Goal: Task Accomplishment & Management: Use online tool/utility

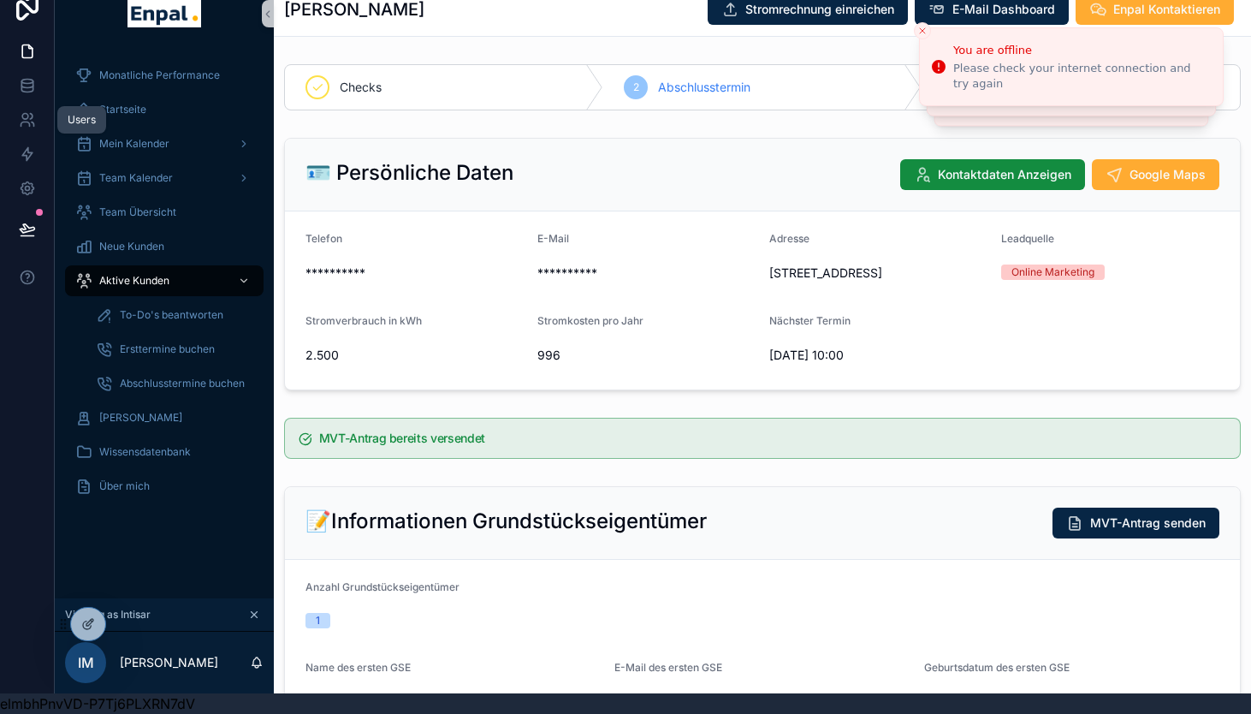
scroll to position [848, 0]
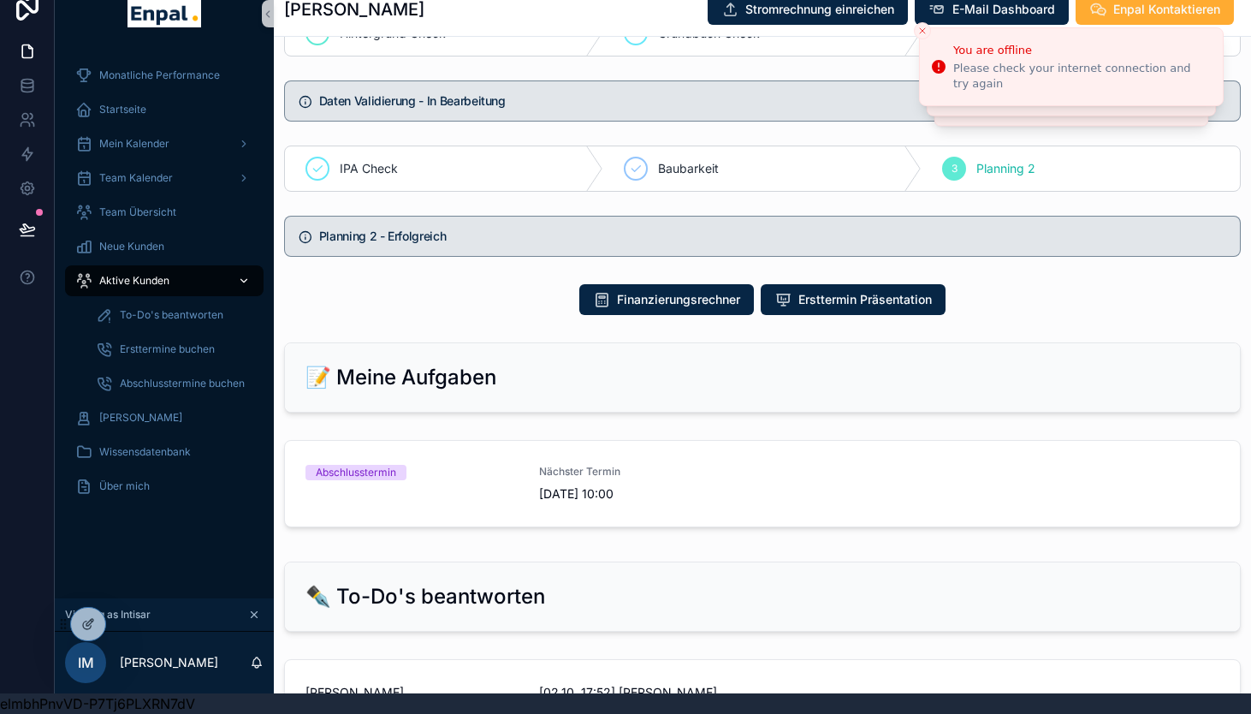
click at [137, 279] on span "Aktive Kunden" at bounding box center [134, 281] width 70 height 14
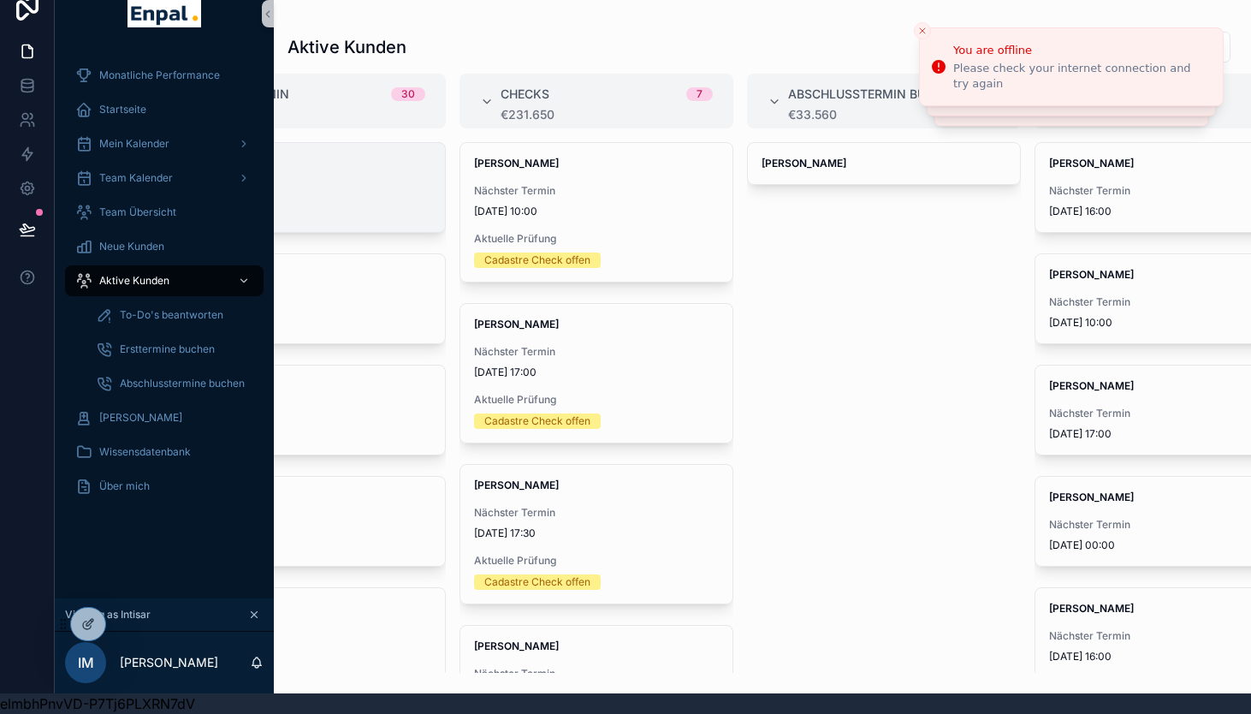
scroll to position [0, 762]
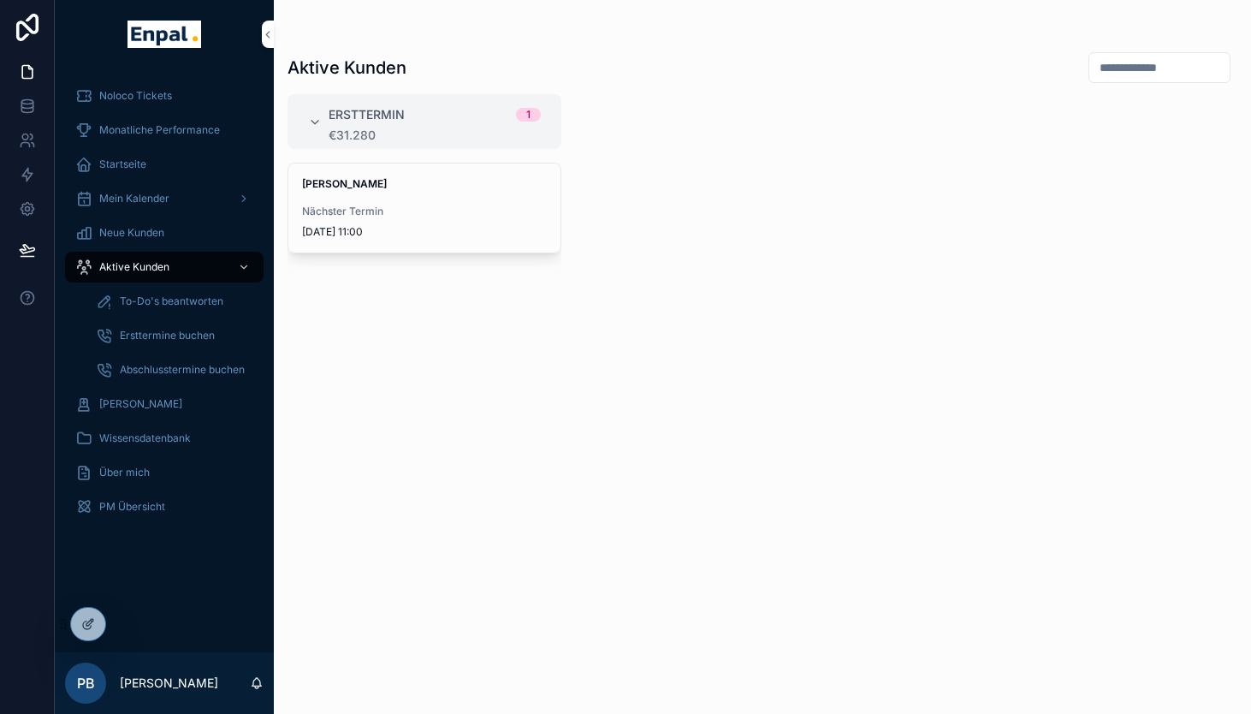
click at [0, 0] on icon at bounding box center [0, 0] width 0 height 0
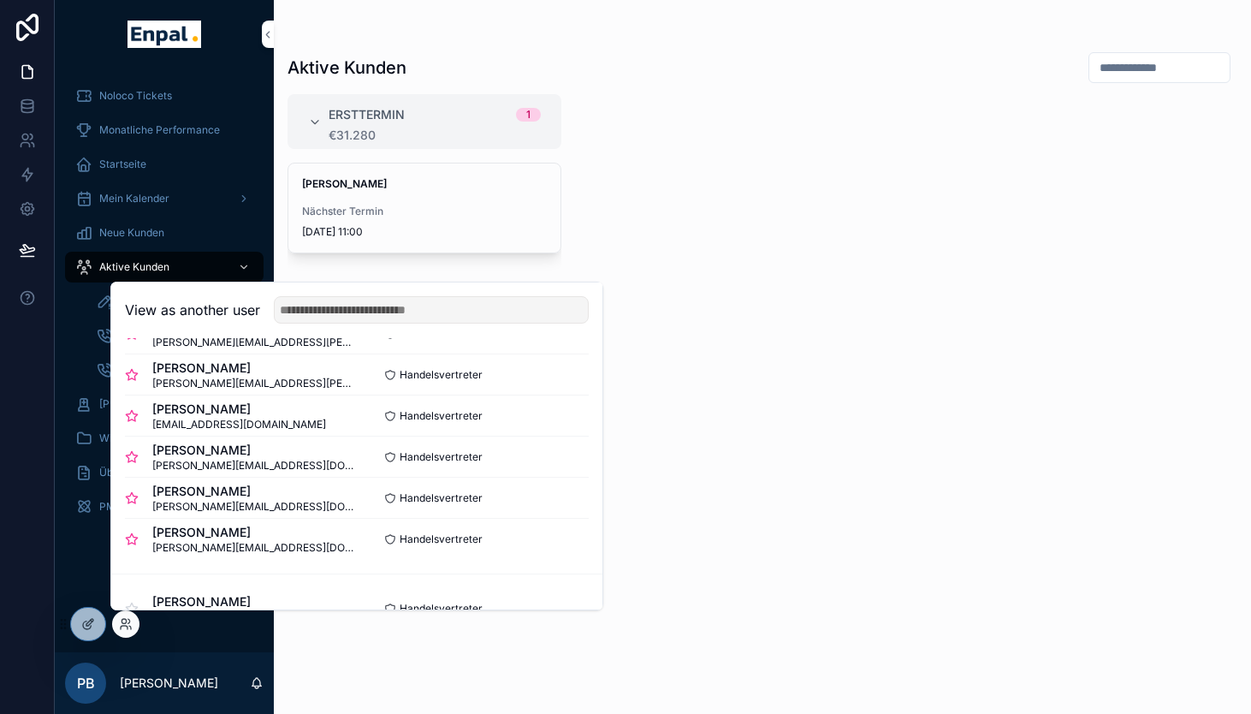
scroll to position [327, 0]
click at [0, 0] on button "Select" at bounding box center [0, 0] width 0 height 0
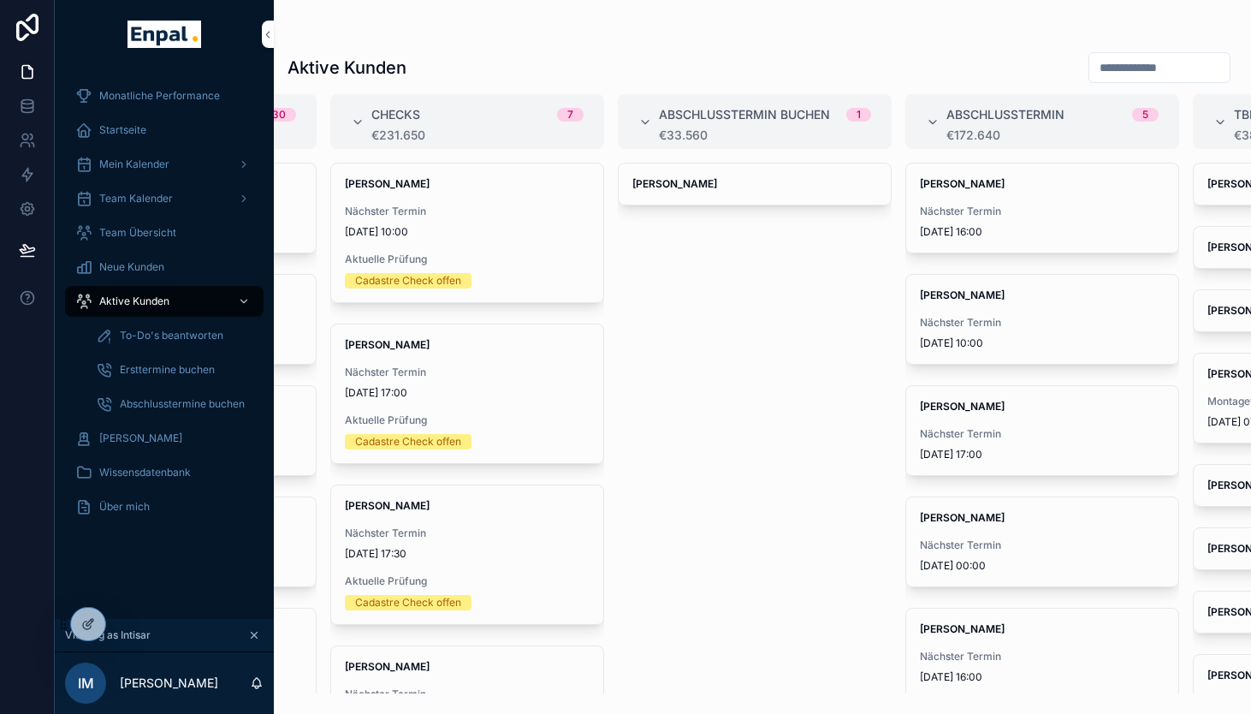
scroll to position [0, 762]
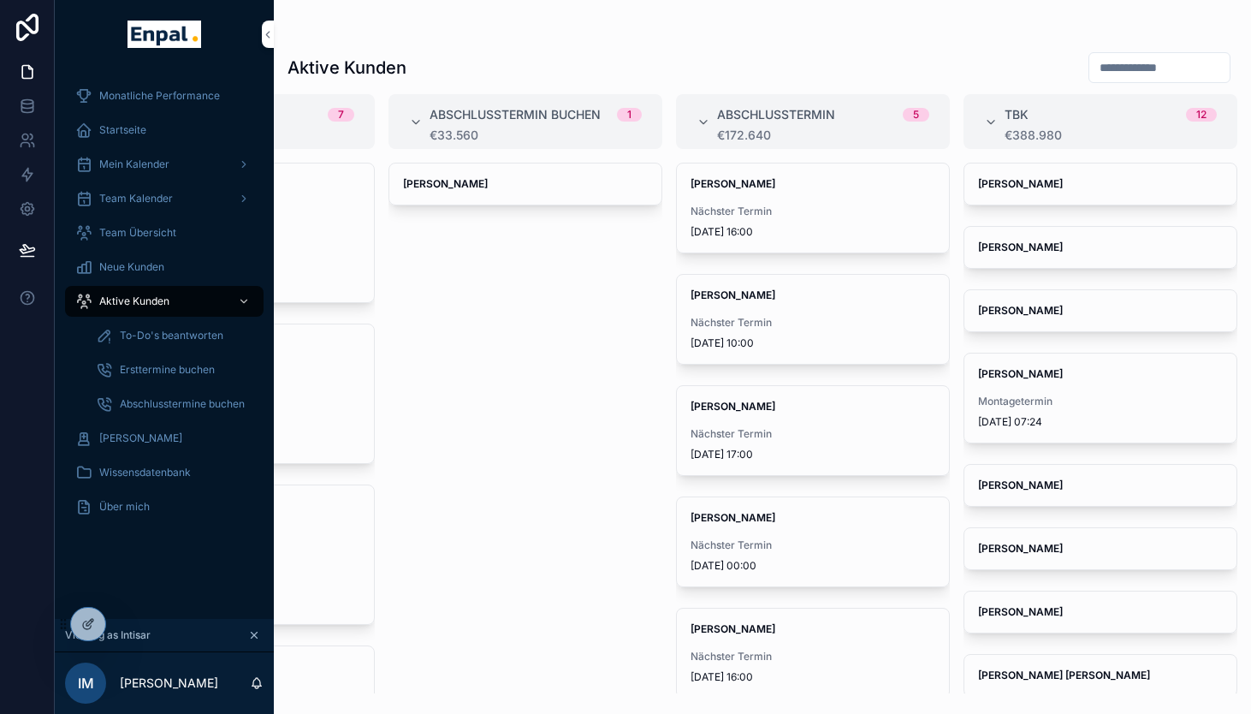
click at [774, 326] on span "Nächster Termin" at bounding box center [813, 323] width 245 height 14
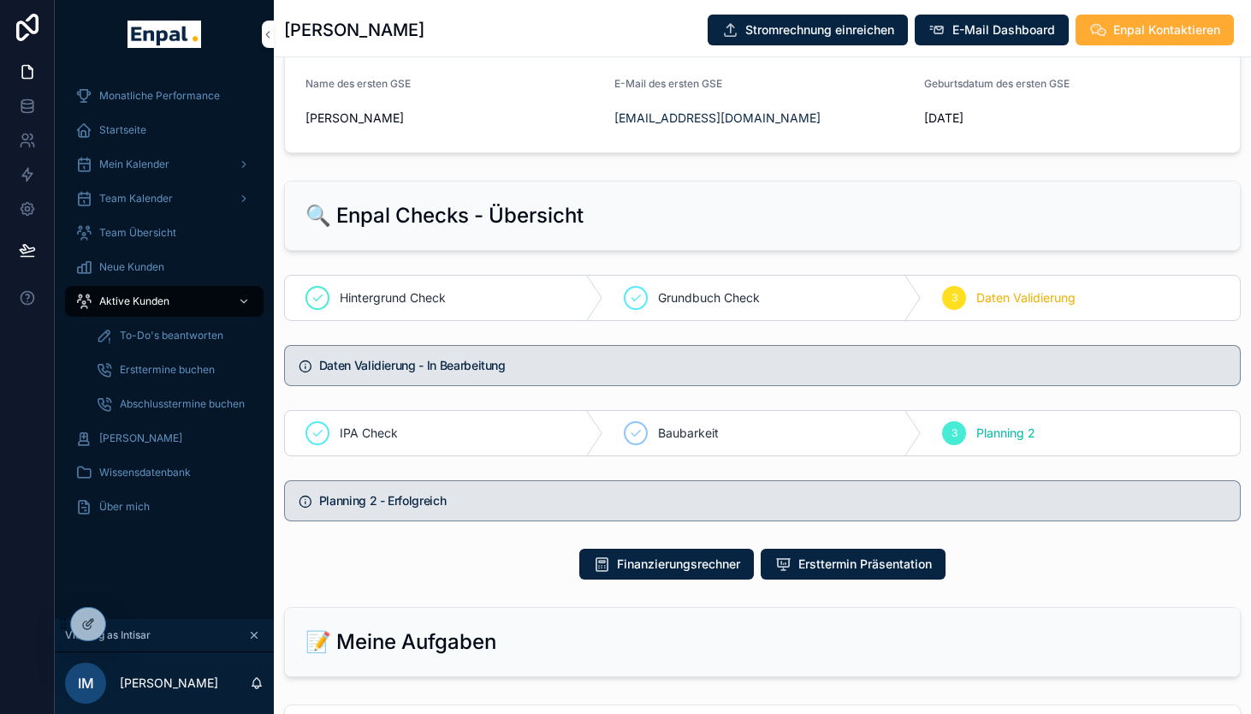
scroll to position [679, 0]
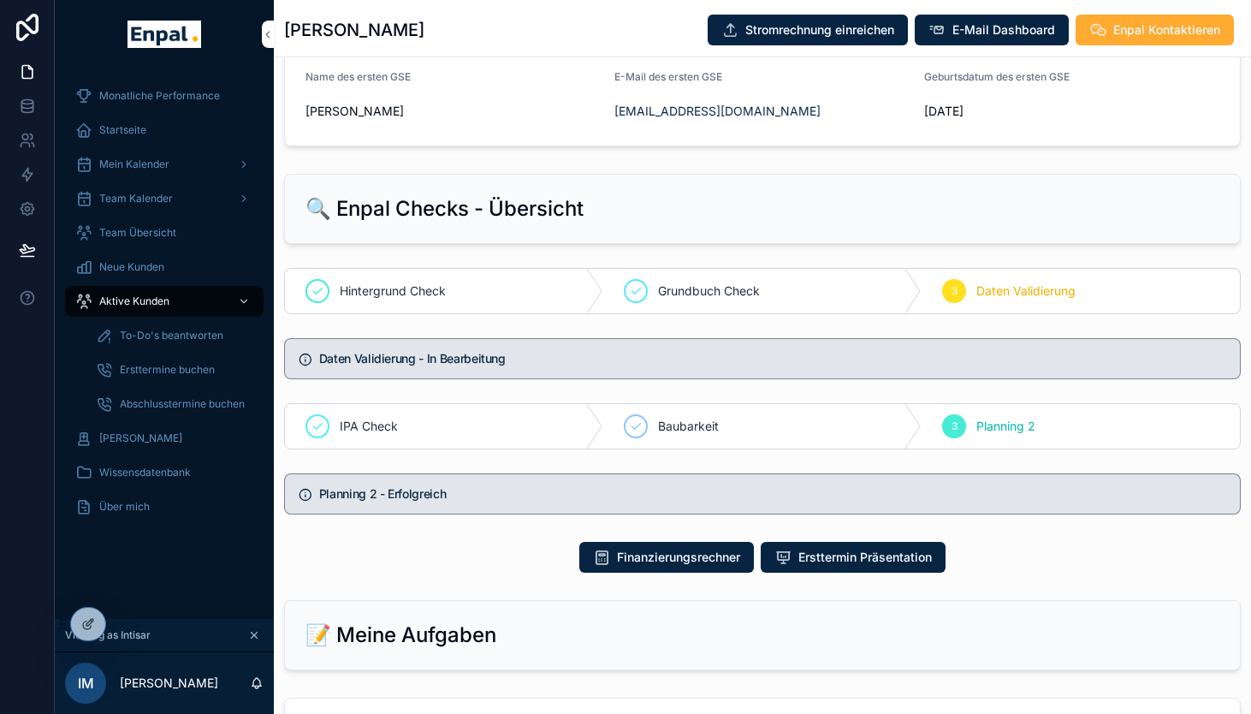
click at [0, 0] on icon at bounding box center [0, 0] width 0 height 0
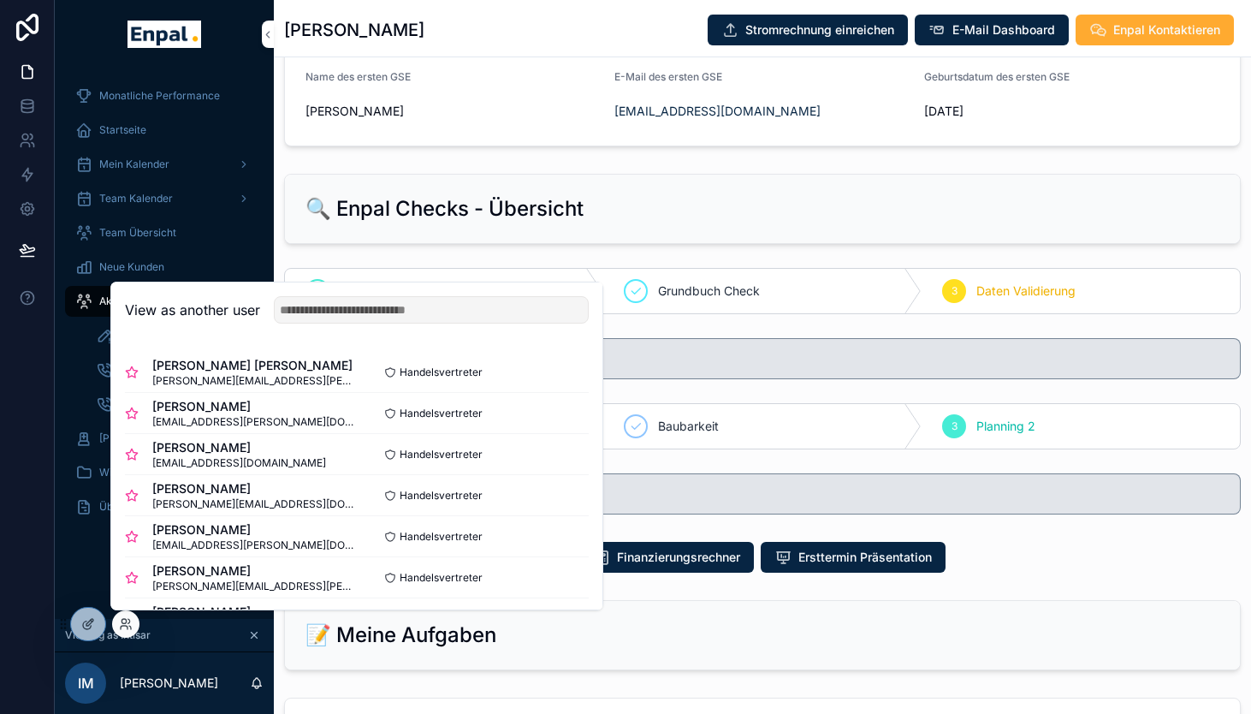
click at [0, 0] on button "Select" at bounding box center [0, 0] width 0 height 0
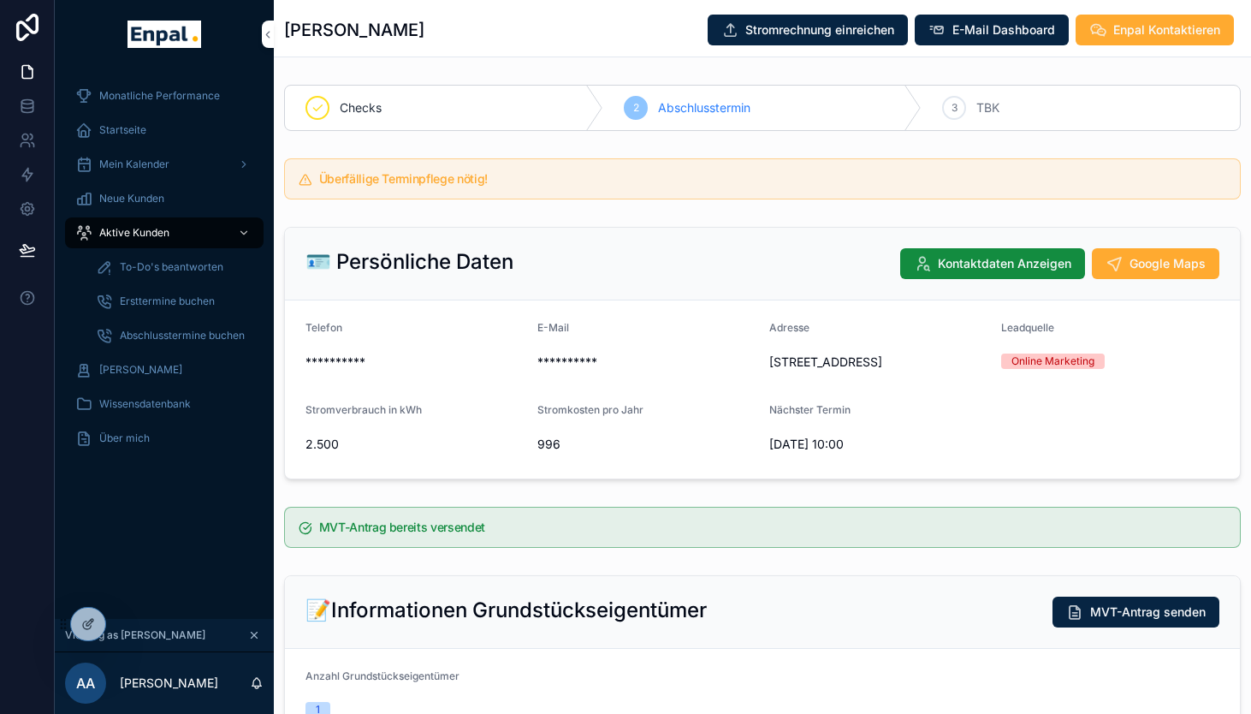
click at [177, 266] on span "To-Do's beantworten" at bounding box center [172, 267] width 104 height 14
